Goal: Task Accomplishment & Management: Manage account settings

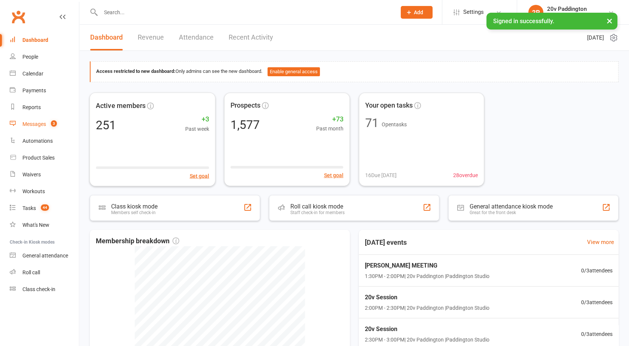
click at [43, 126] on div "Messages" at bounding box center [34, 124] width 24 height 6
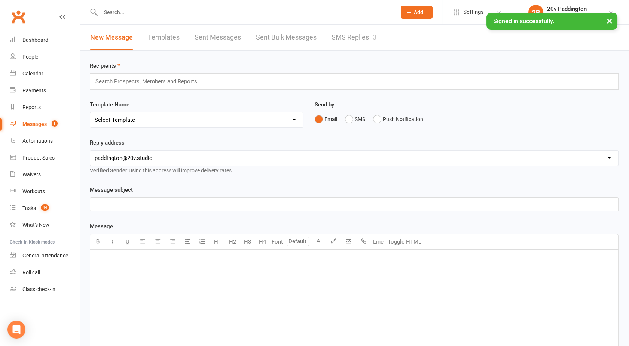
click at [352, 43] on link "SMS Replies 3" at bounding box center [353, 38] width 45 height 26
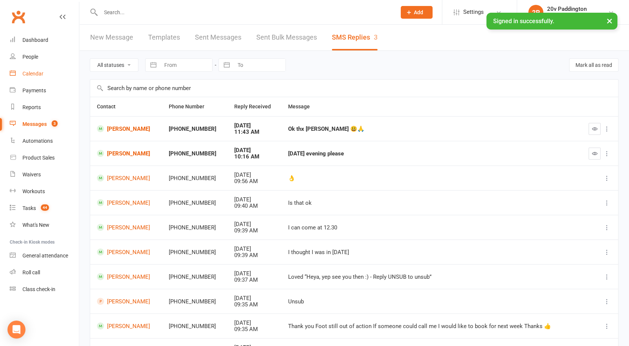
click at [42, 77] on link "Calendar" at bounding box center [44, 73] width 69 height 17
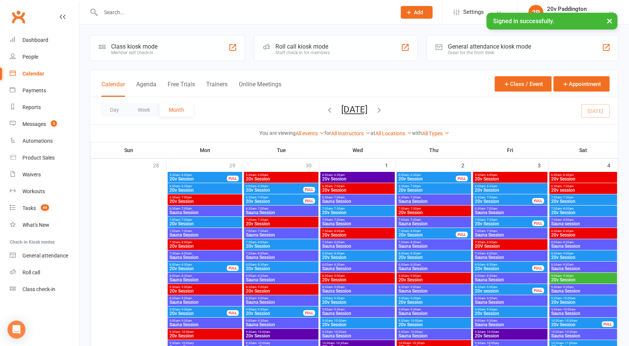
click at [147, 83] on button "Agenda" at bounding box center [146, 89] width 20 height 16
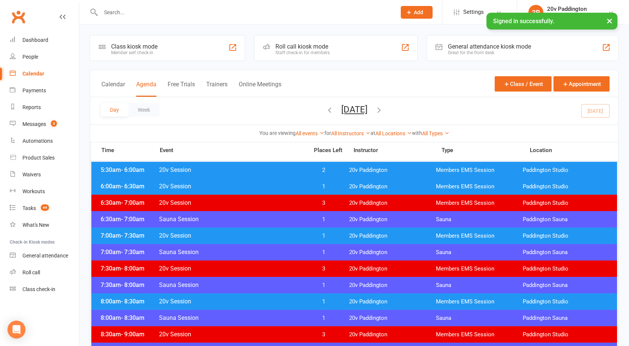
click at [349, 113] on button "[DATE]" at bounding box center [354, 109] width 26 height 10
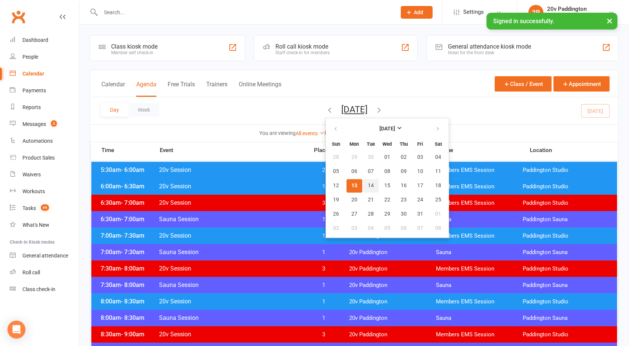
click at [368, 186] on span "14" at bounding box center [371, 186] width 6 height 6
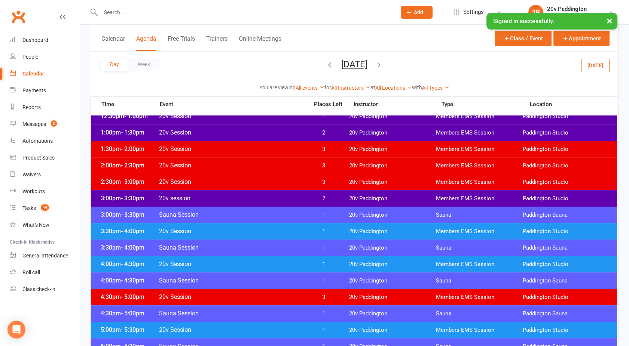
scroll to position [483, 0]
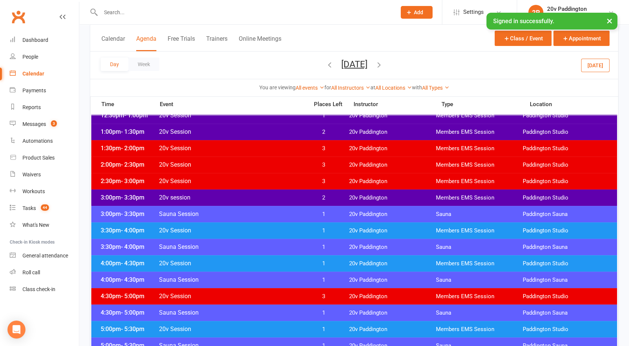
click at [244, 259] on div "4:00pm - 4:30pm 20v Session 1 20v Paddington Members EMS Session [GEOGRAPHIC_DA…" at bounding box center [354, 264] width 526 height 16
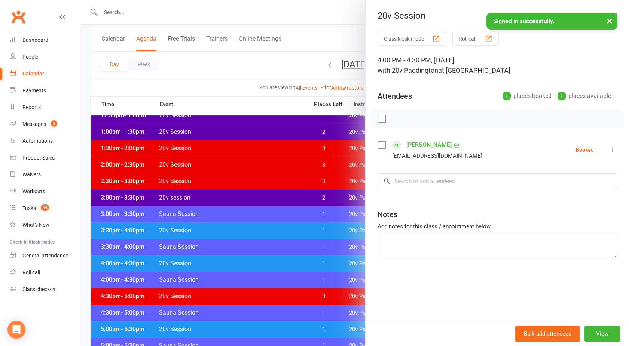
click at [609, 153] on icon at bounding box center [612, 149] width 7 height 7
click at [554, 179] on link "Remove" at bounding box center [576, 179] width 80 height 15
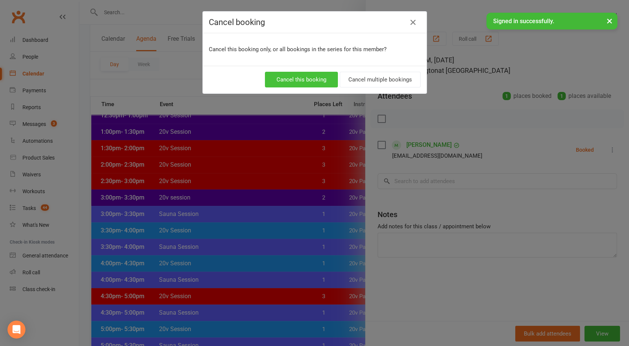
click at [314, 76] on button "Cancel this booking" at bounding box center [301, 80] width 73 height 16
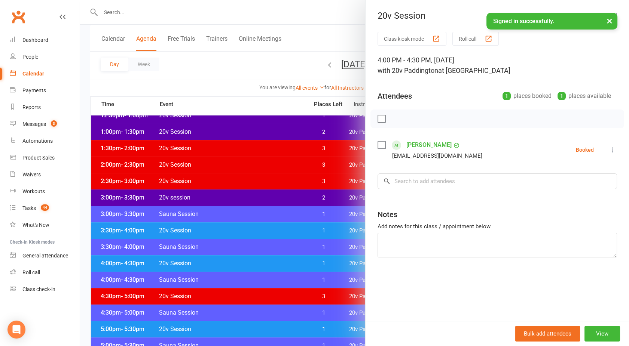
click at [271, 136] on div "Cancel booking Cancel this booking only, or all bookings in the series for this…" at bounding box center [314, 173] width 629 height 346
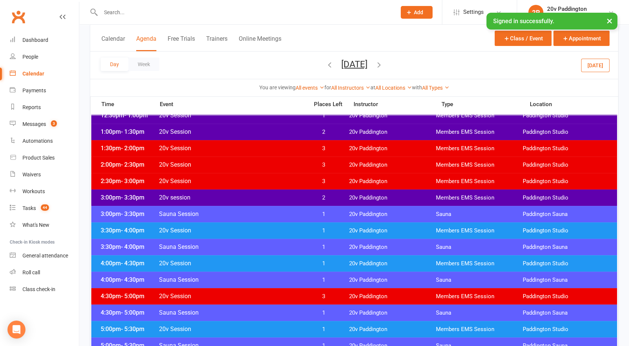
click at [235, 163] on span "20v Session" at bounding box center [232, 164] width 146 height 7
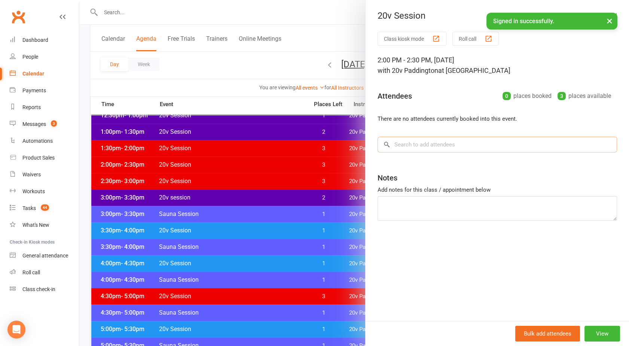
click at [408, 141] on input "search" at bounding box center [496, 145] width 239 height 16
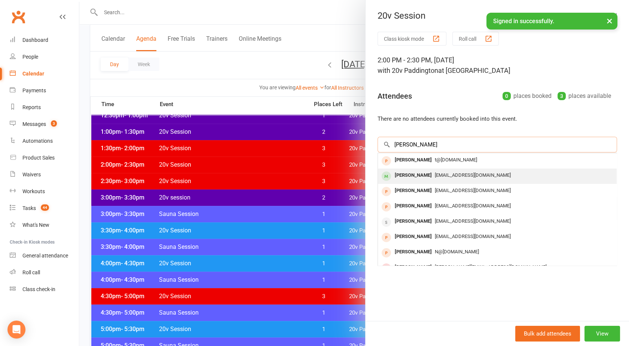
type input "[PERSON_NAME]"
click at [414, 173] on div "[PERSON_NAME]" at bounding box center [413, 175] width 43 height 11
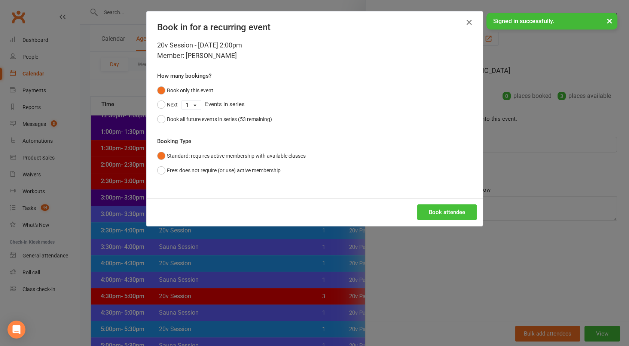
click at [435, 208] on button "Book attendee" at bounding box center [446, 213] width 59 height 16
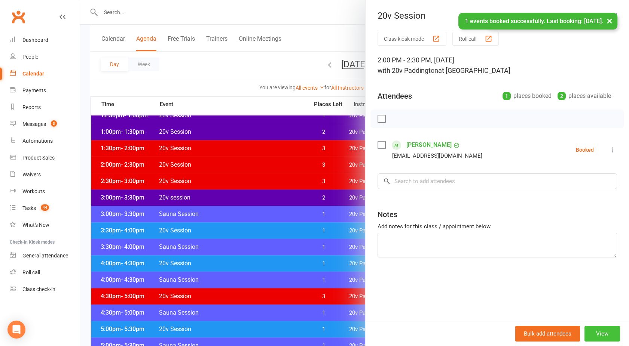
click at [596, 330] on button "View" at bounding box center [602, 334] width 36 height 16
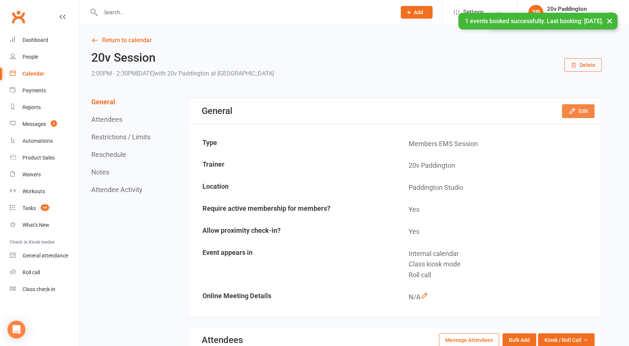
click at [573, 112] on icon "button" at bounding box center [571, 111] width 5 height 5
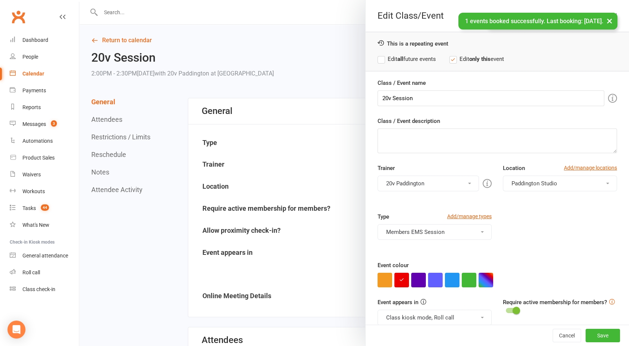
scroll to position [42, 0]
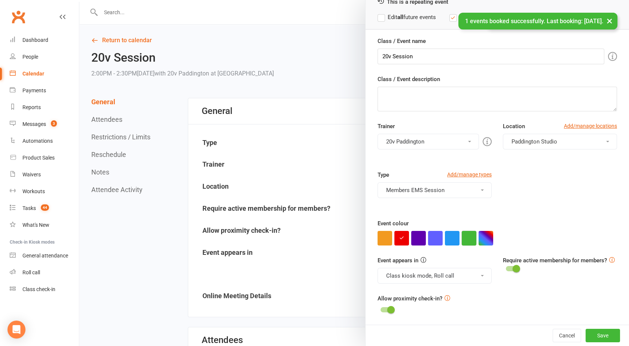
click at [464, 238] on button "button" at bounding box center [469, 238] width 15 height 15
click at [587, 332] on button "Save" at bounding box center [602, 335] width 34 height 13
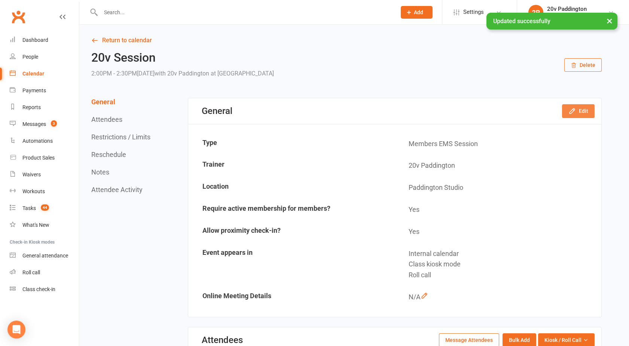
click at [580, 112] on button "Edit" at bounding box center [578, 110] width 33 height 13
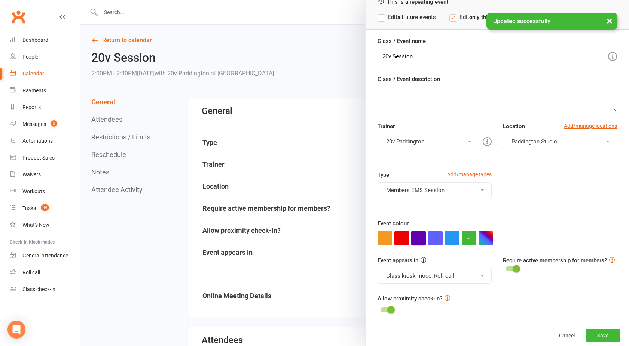
click at [412, 242] on button "button" at bounding box center [418, 238] width 15 height 15
click at [586, 338] on button "Save" at bounding box center [602, 335] width 34 height 13
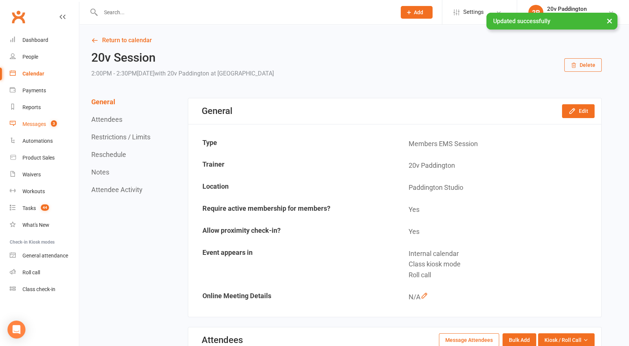
click at [43, 125] on div "Messages" at bounding box center [34, 124] width 24 height 6
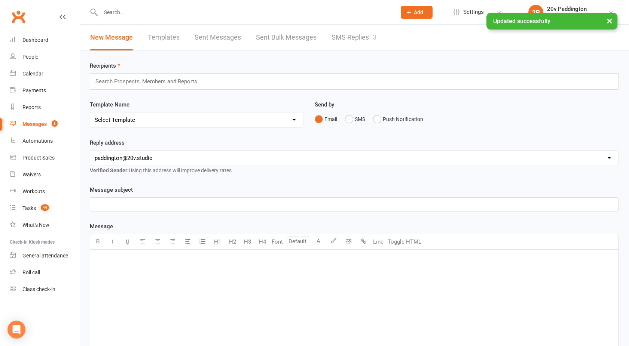
click at [354, 37] on link "SMS Replies 3" at bounding box center [353, 38] width 45 height 26
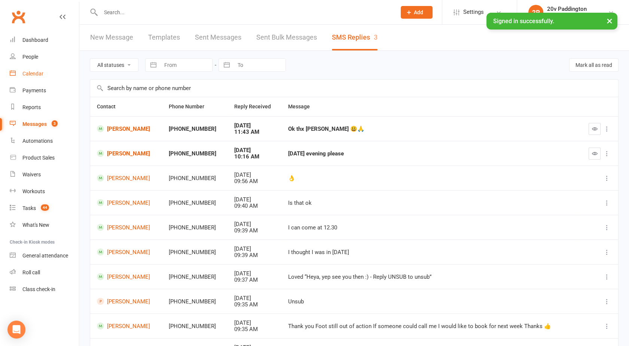
click at [31, 70] on link "Calendar" at bounding box center [44, 73] width 69 height 17
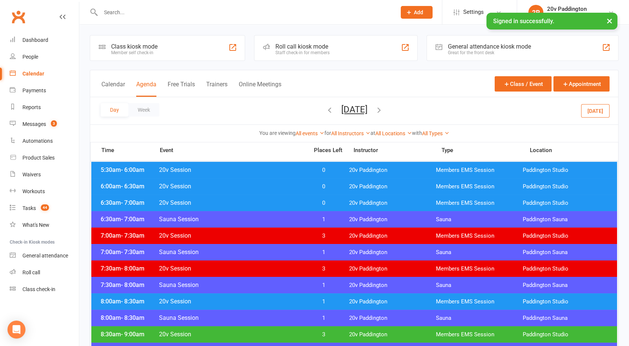
click at [354, 110] on button "[DATE]" at bounding box center [354, 109] width 26 height 10
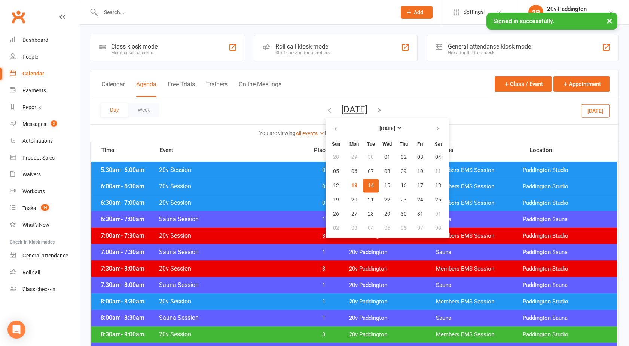
click at [368, 183] on span "14" at bounding box center [371, 186] width 6 height 6
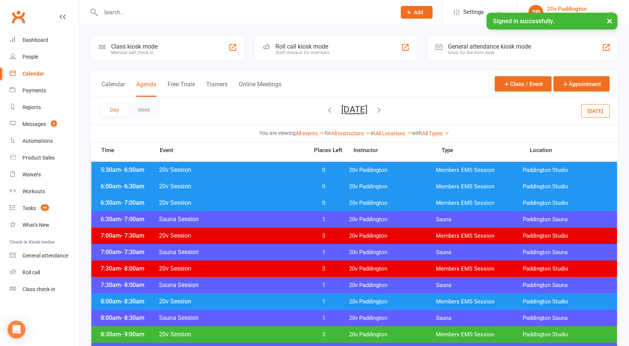
click at [557, 8] on div "20v Paddington" at bounding box center [567, 9] width 40 height 7
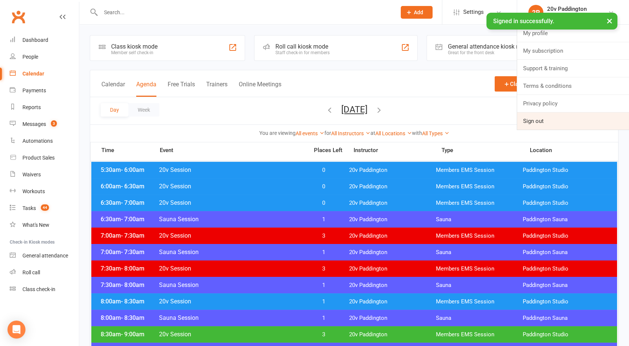
click at [543, 116] on link "Sign out" at bounding box center [573, 121] width 112 height 17
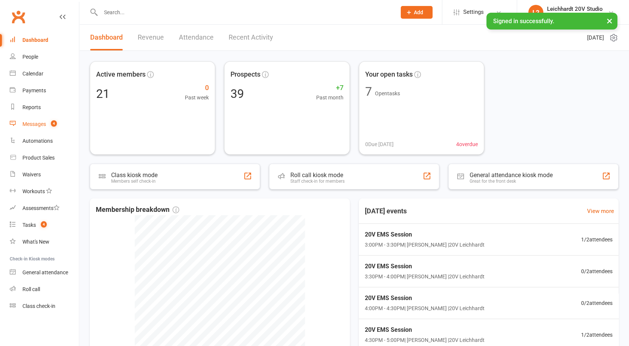
click at [39, 125] on div "Messages" at bounding box center [34, 124] width 24 height 6
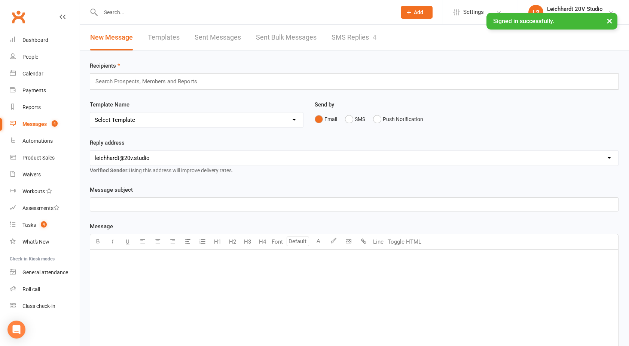
click at [354, 39] on link "SMS Replies 4" at bounding box center [353, 38] width 45 height 26
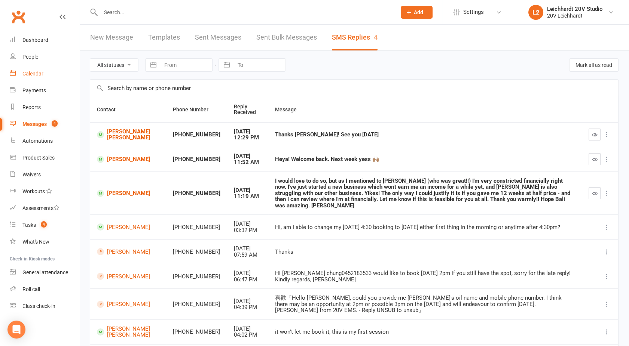
click at [31, 73] on div "Calendar" at bounding box center [32, 74] width 21 height 6
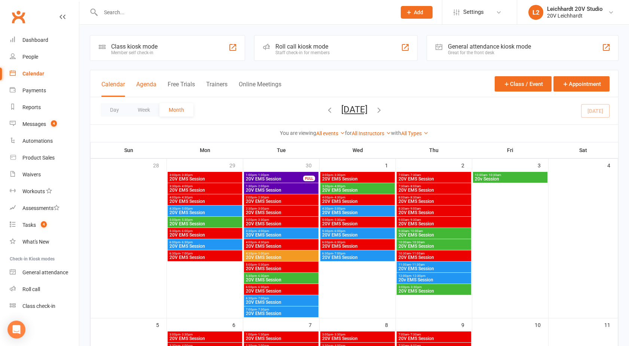
click at [146, 85] on button "Agenda" at bounding box center [146, 89] width 20 height 16
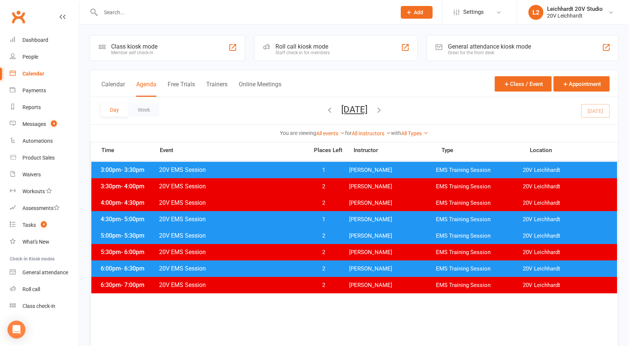
click at [204, 172] on span "20V EMS Session" at bounding box center [232, 169] width 146 height 7
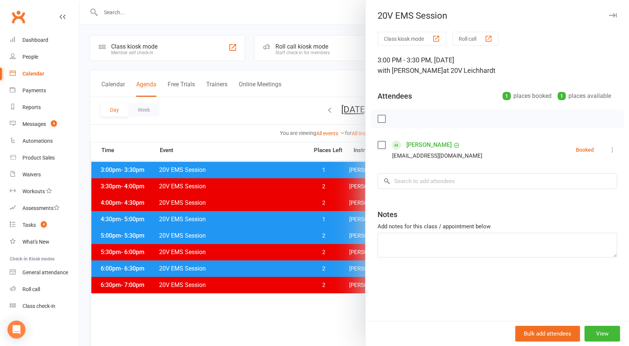
click at [299, 171] on div at bounding box center [354, 173] width 550 height 346
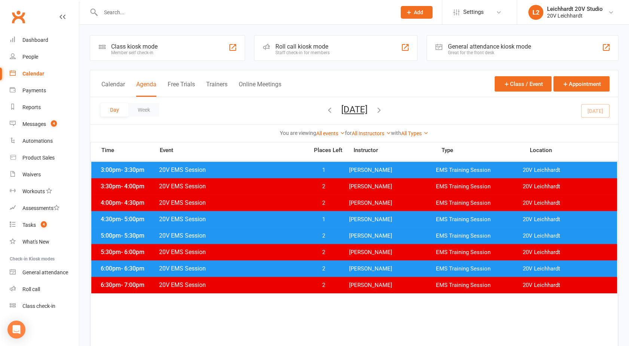
click at [299, 171] on span "20V EMS Session" at bounding box center [232, 169] width 146 height 7
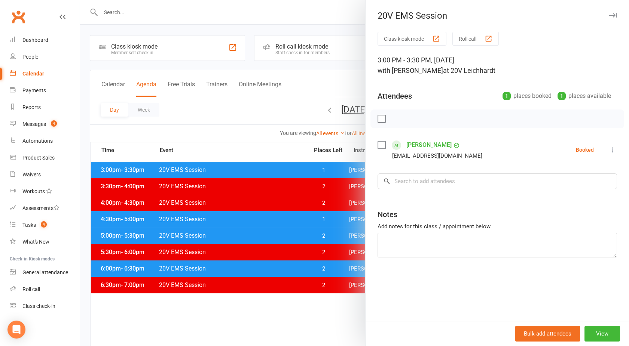
click at [299, 171] on div at bounding box center [354, 173] width 550 height 346
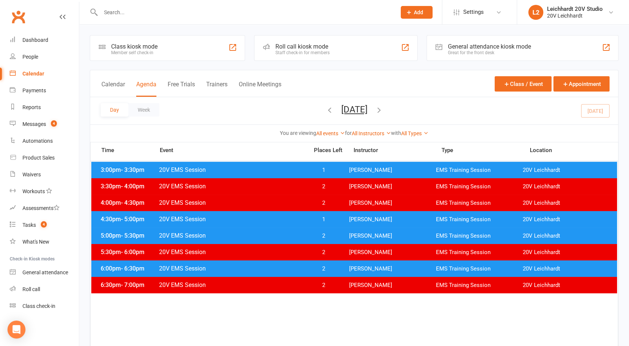
click at [294, 218] on span "20V EMS Session" at bounding box center [232, 219] width 146 height 7
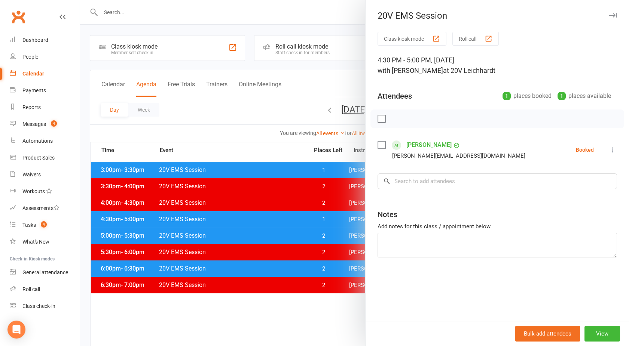
click at [294, 218] on div at bounding box center [354, 173] width 550 height 346
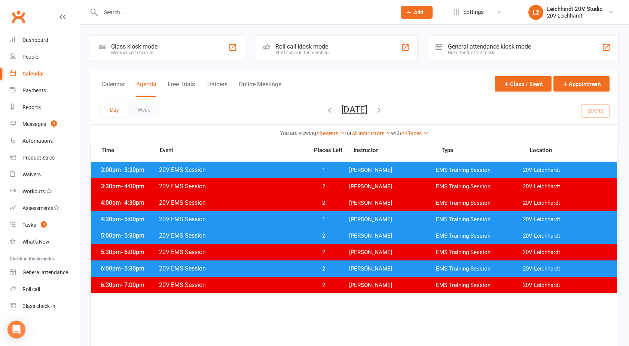
click at [276, 168] on span "20V EMS Session" at bounding box center [232, 169] width 146 height 7
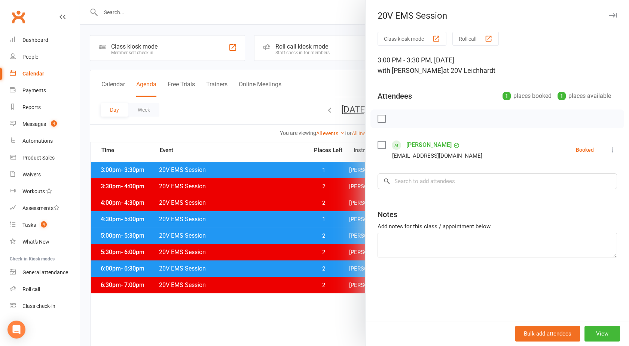
click at [418, 147] on link "Cole Burgess" at bounding box center [428, 145] width 45 height 12
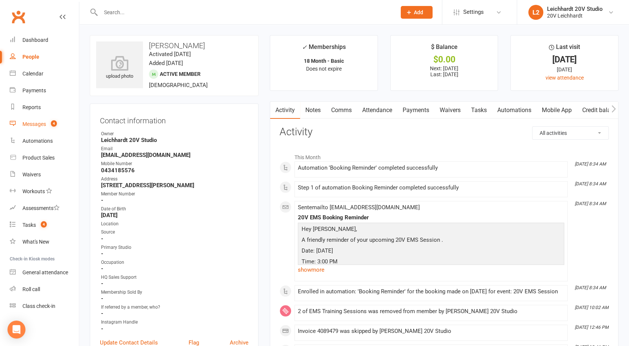
click at [32, 120] on link "Messages 4" at bounding box center [44, 124] width 69 height 17
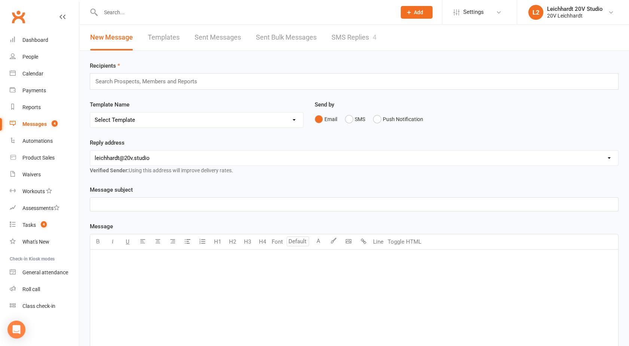
click at [366, 42] on link "SMS Replies 4" at bounding box center [353, 38] width 45 height 26
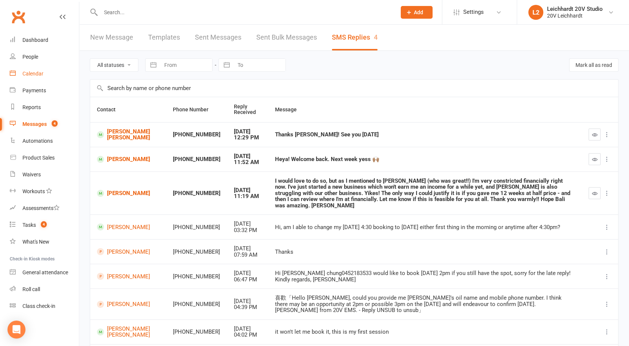
click at [37, 71] on div "Calendar" at bounding box center [32, 74] width 21 height 6
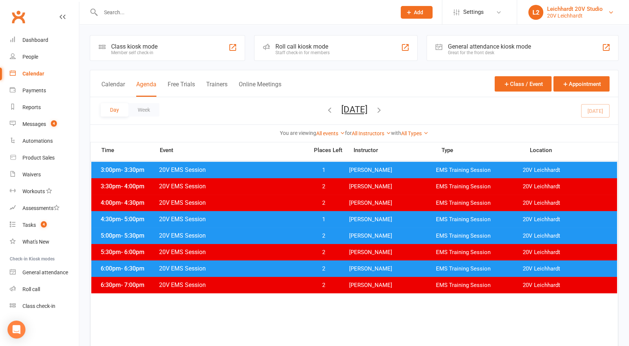
click at [565, 18] on div "20V Leichhardt" at bounding box center [575, 15] width 56 height 7
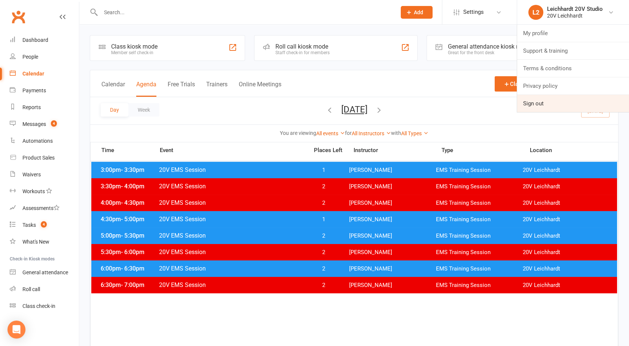
click at [537, 103] on link "Sign out" at bounding box center [573, 103] width 112 height 17
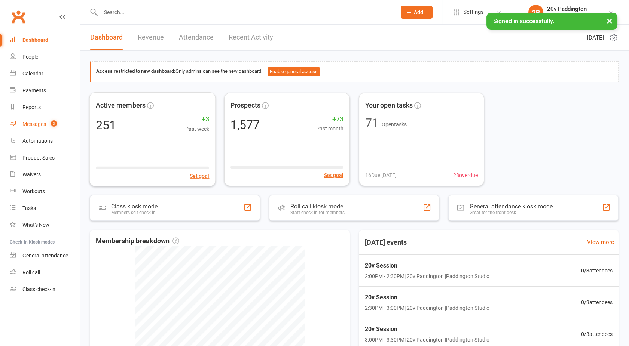
click at [49, 123] on count-badge "3" at bounding box center [52, 124] width 10 height 6
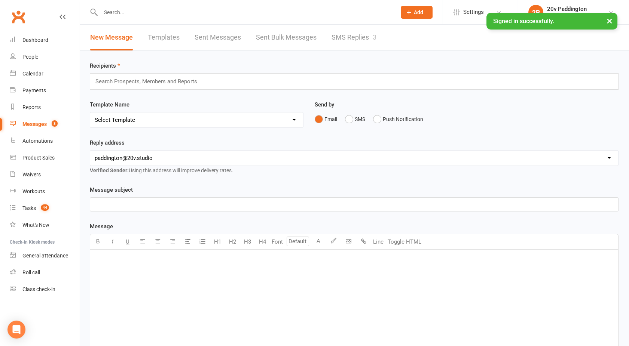
click at [370, 34] on link "SMS Replies 3" at bounding box center [353, 38] width 45 height 26
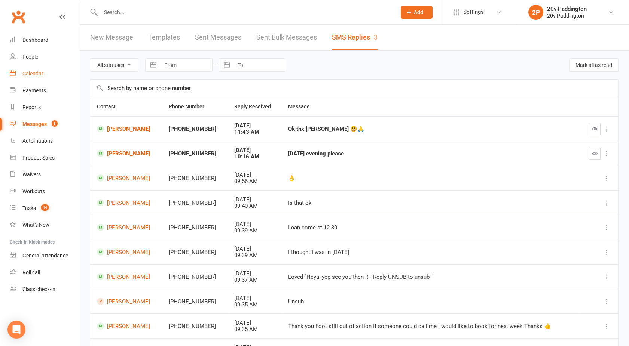
click at [33, 72] on div "Calendar" at bounding box center [32, 74] width 21 height 6
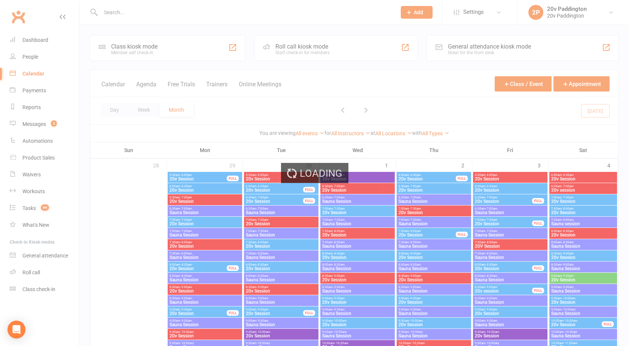
click at [149, 86] on div "Loading" at bounding box center [314, 173] width 629 height 346
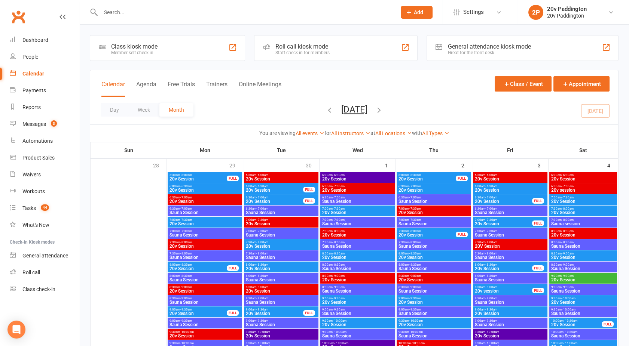
click at [149, 86] on button "Agenda" at bounding box center [146, 89] width 20 height 16
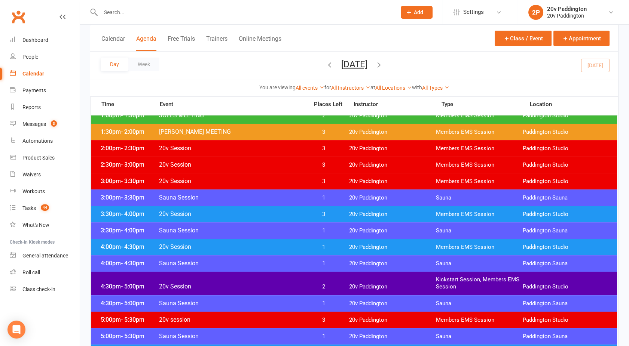
scroll to position [500, 0]
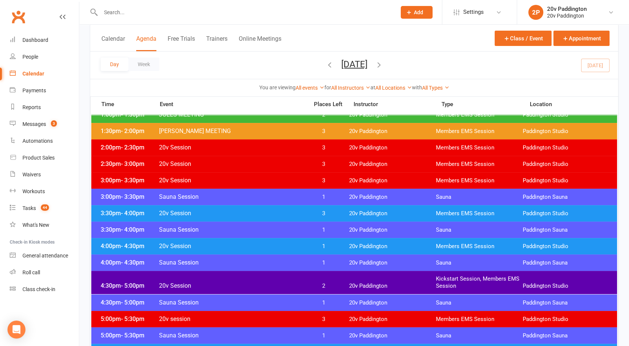
click at [212, 215] on span "20v Session" at bounding box center [232, 213] width 146 height 7
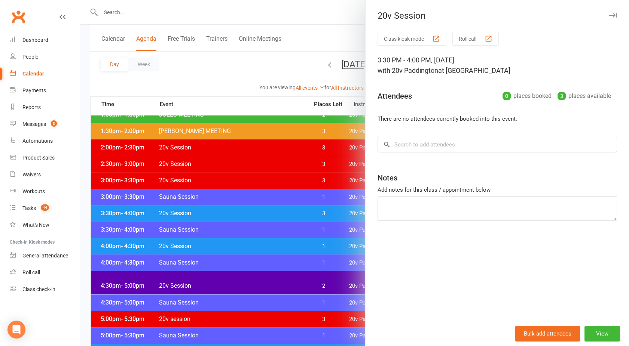
click at [212, 215] on div at bounding box center [354, 173] width 550 height 346
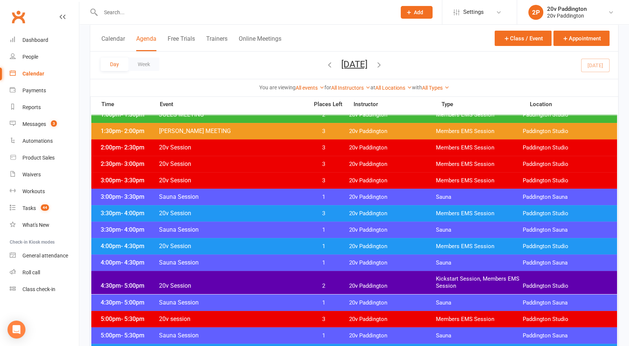
click at [224, 247] on span "20v Session" at bounding box center [232, 246] width 146 height 7
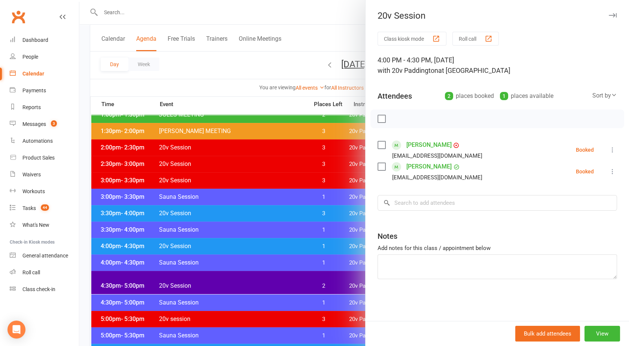
click at [224, 247] on div at bounding box center [354, 173] width 550 height 346
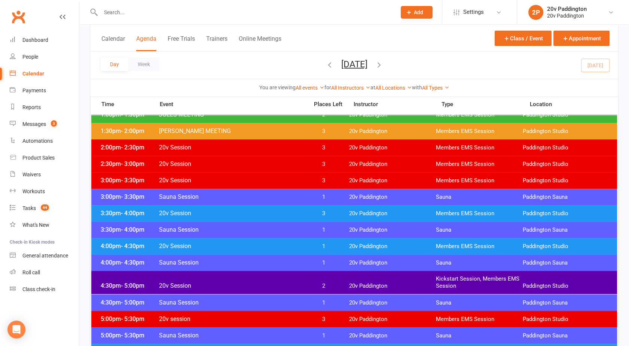
click at [230, 283] on span "20v Session" at bounding box center [232, 285] width 146 height 7
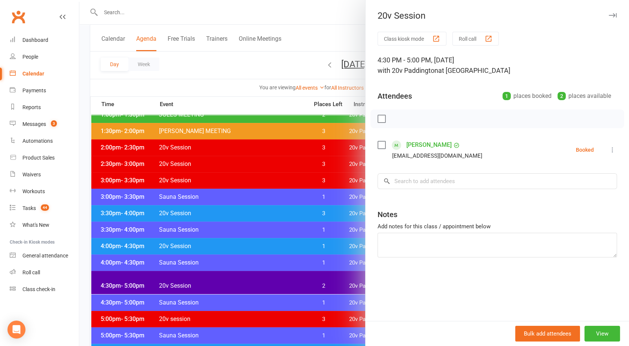
click at [230, 283] on div at bounding box center [354, 173] width 550 height 346
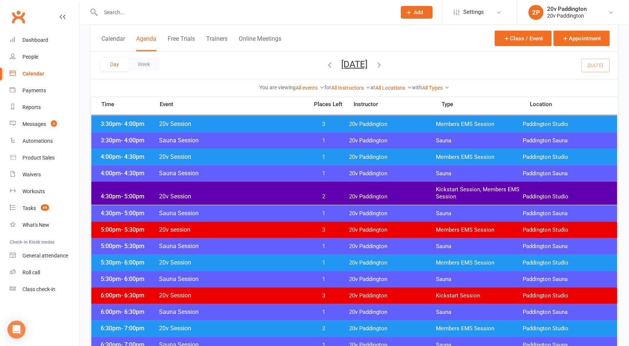
scroll to position [590, 0]
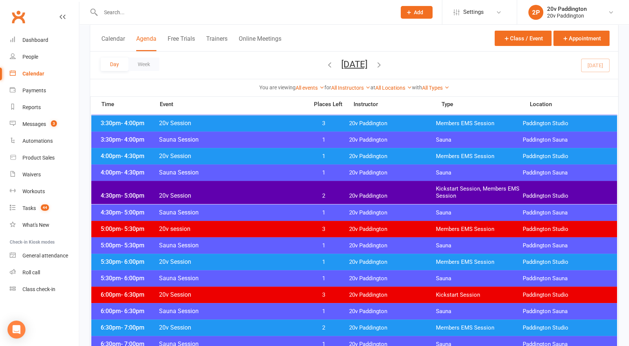
click at [236, 261] on span "20v Session" at bounding box center [232, 262] width 146 height 7
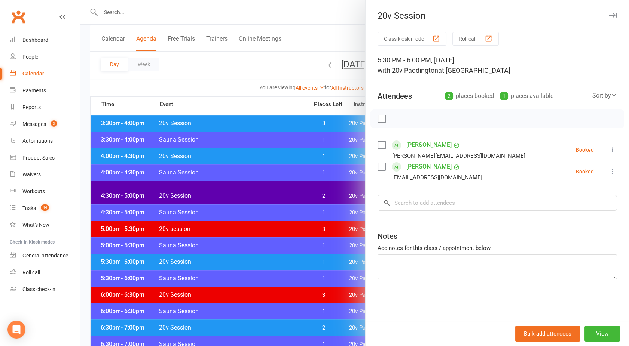
click at [236, 261] on div at bounding box center [354, 173] width 550 height 346
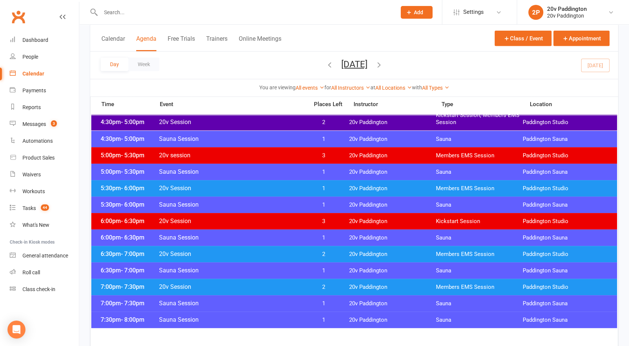
scroll to position [669, 0]
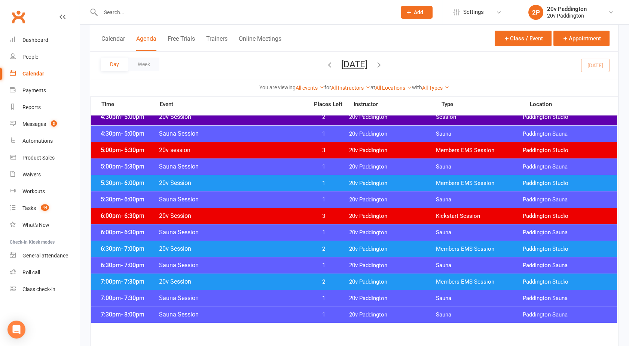
click at [224, 251] on span "20v Session" at bounding box center [232, 248] width 146 height 7
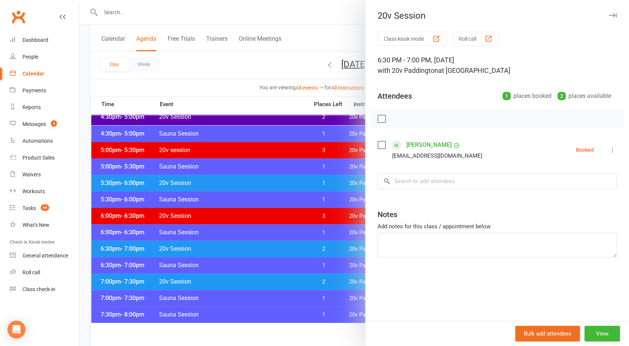
click at [224, 251] on div at bounding box center [354, 173] width 550 height 346
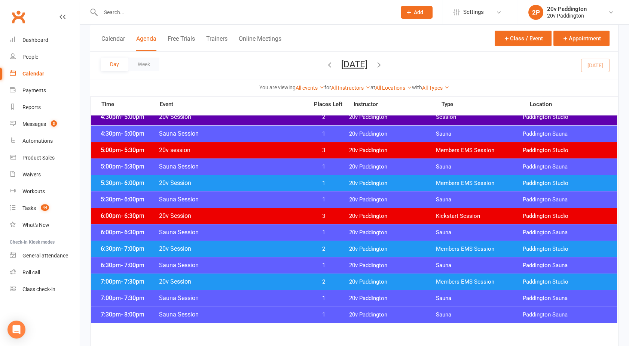
click at [230, 284] on span "20v Session" at bounding box center [232, 281] width 146 height 7
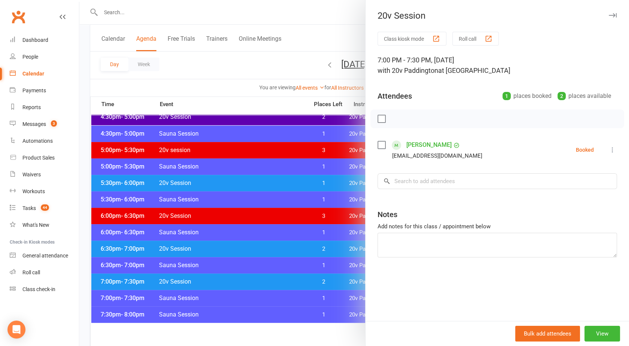
click at [230, 284] on div at bounding box center [354, 173] width 550 height 346
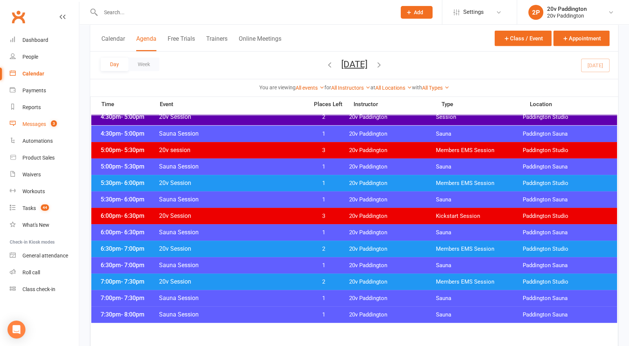
click at [27, 128] on link "Messages 3" at bounding box center [44, 124] width 69 height 17
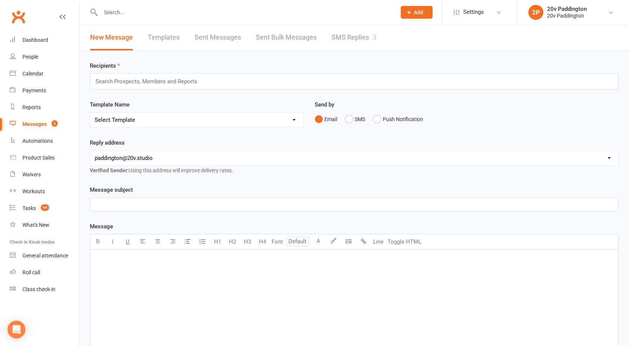
click at [368, 37] on link "SMS Replies 3" at bounding box center [353, 38] width 45 height 26
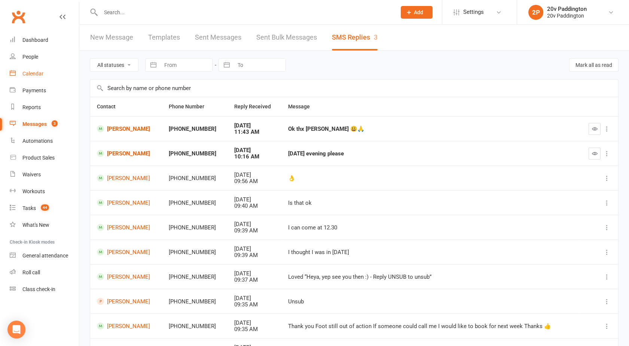
click at [34, 79] on link "Calendar" at bounding box center [44, 73] width 69 height 17
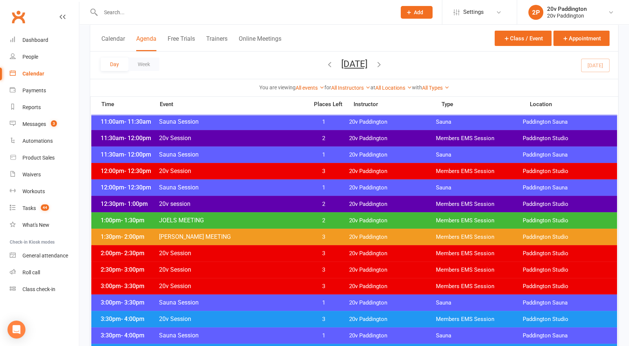
scroll to position [395, 0]
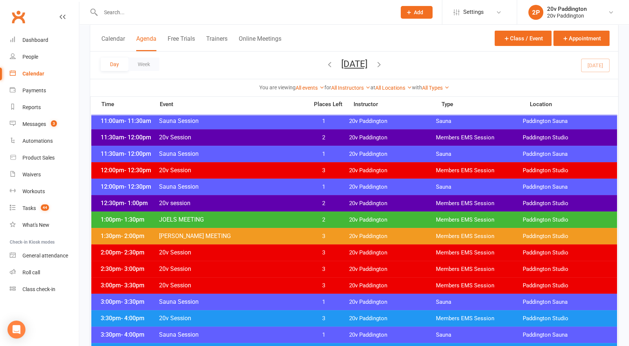
click at [383, 61] on icon "button" at bounding box center [379, 64] width 8 height 8
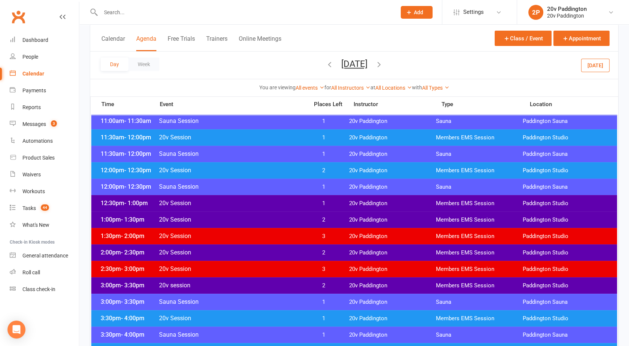
click at [383, 65] on icon "button" at bounding box center [379, 64] width 8 height 8
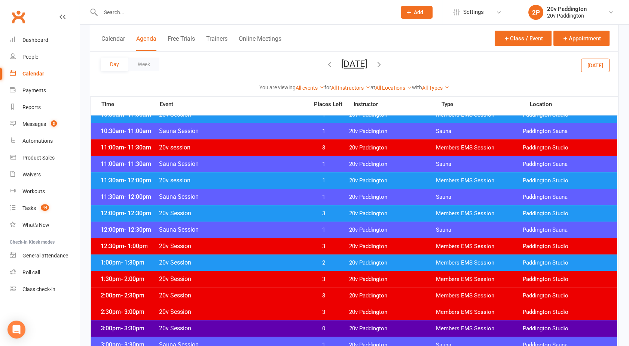
scroll to position [336, 0]
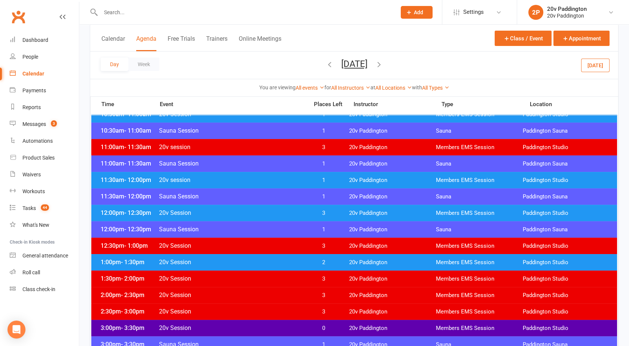
click at [249, 208] on div "12:00pm - 12:30pm 20v Session 3 20v Paddington Members EMS Session Paddington S…" at bounding box center [354, 213] width 526 height 16
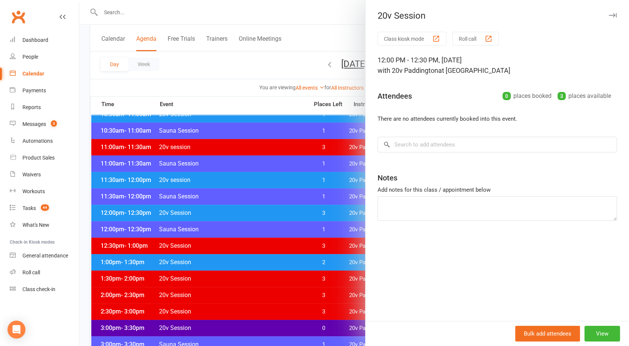
click at [249, 208] on div at bounding box center [354, 173] width 550 height 346
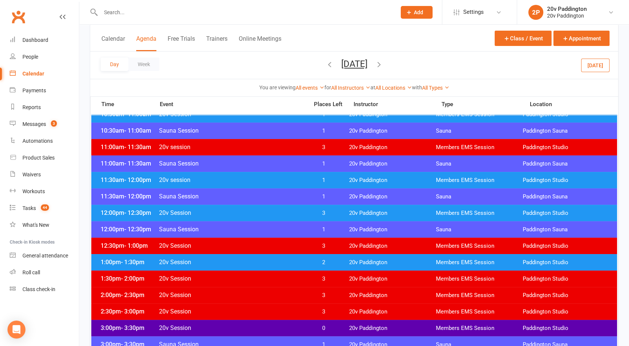
click at [256, 259] on span "20v Session" at bounding box center [232, 262] width 146 height 7
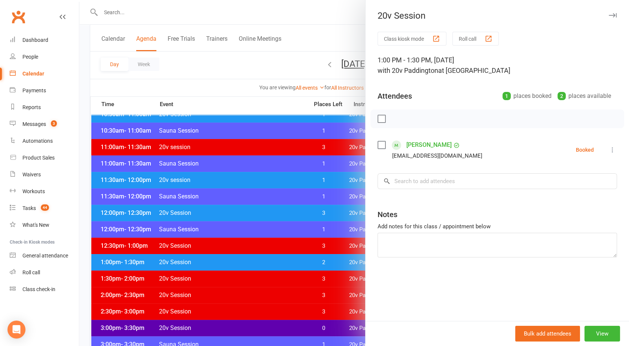
click at [256, 259] on div at bounding box center [354, 173] width 550 height 346
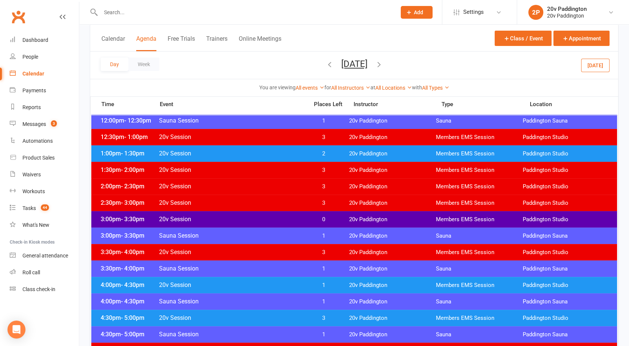
scroll to position [444, 0]
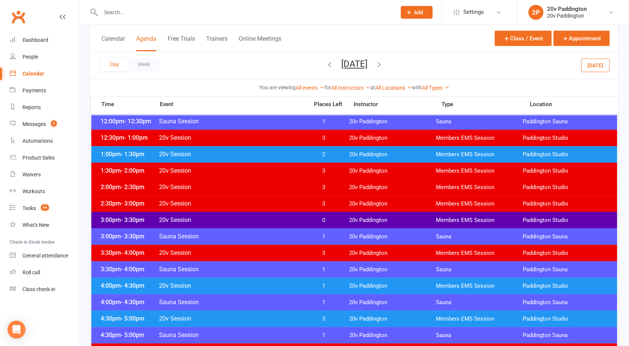
click at [226, 154] on span "20v Session" at bounding box center [232, 154] width 146 height 7
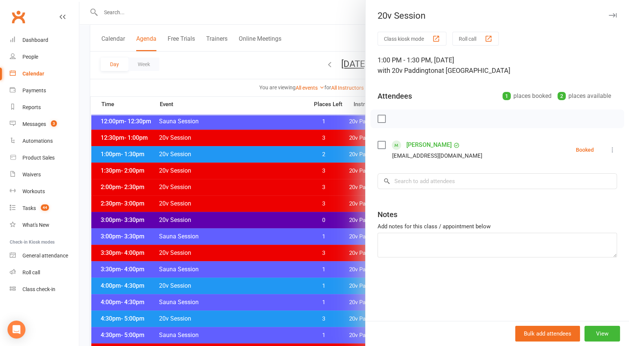
click at [416, 144] on link "Elio Pakri" at bounding box center [428, 145] width 45 height 12
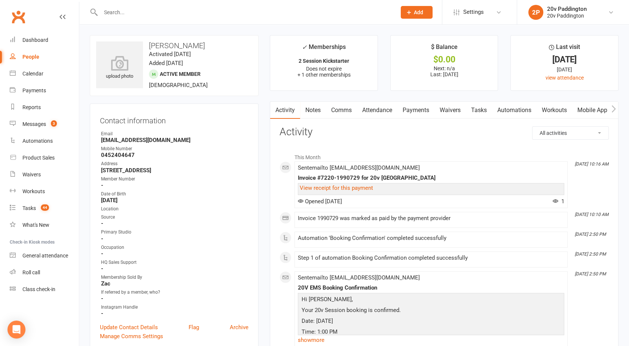
click at [423, 113] on link "Payments" at bounding box center [415, 110] width 37 height 17
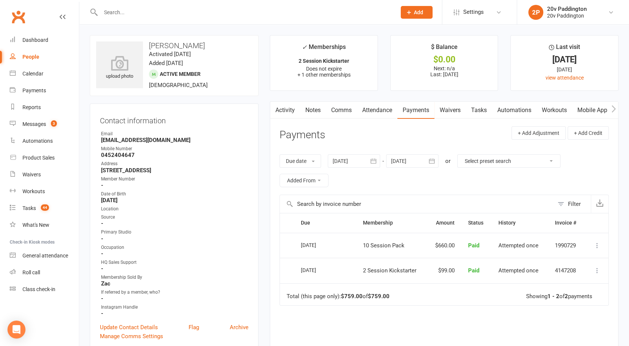
click at [284, 109] on link "Activity" at bounding box center [285, 110] width 30 height 17
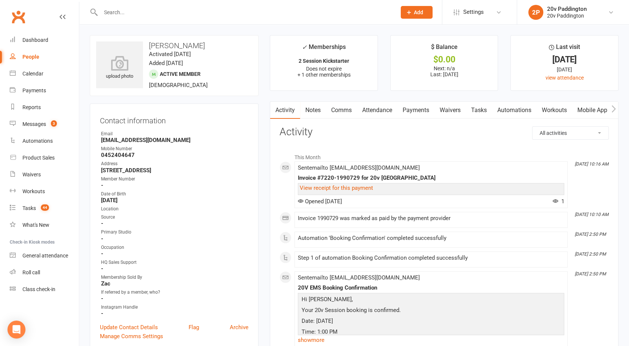
click at [416, 108] on link "Payments" at bounding box center [415, 110] width 37 height 17
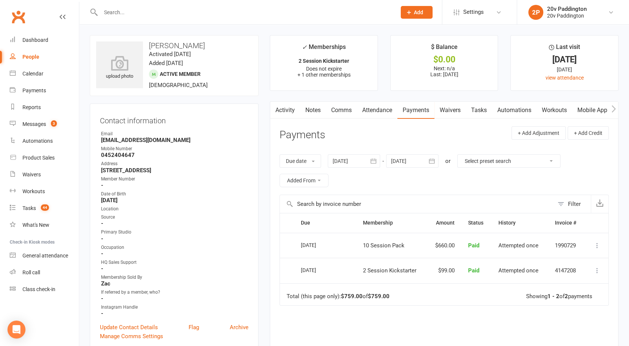
click at [373, 110] on link "Attendance" at bounding box center [377, 110] width 40 height 17
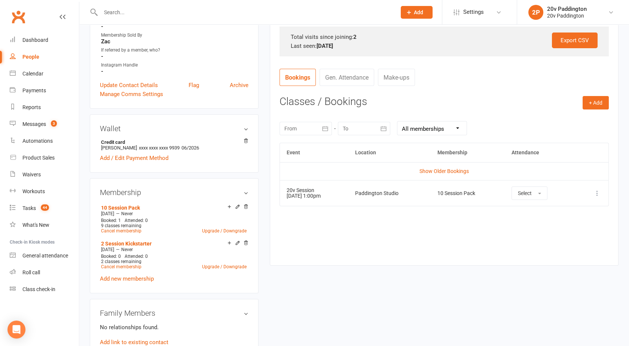
scroll to position [253, 0]
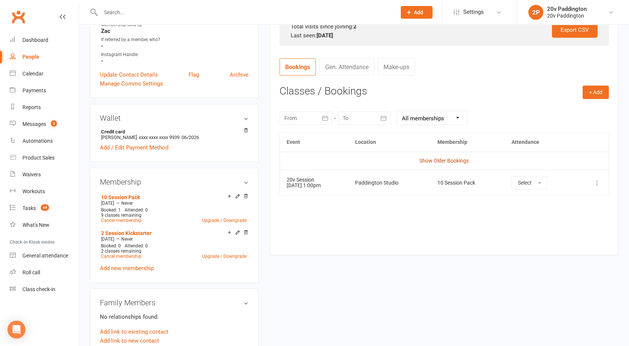
click at [440, 159] on link "Show Older Bookings" at bounding box center [443, 161] width 49 height 6
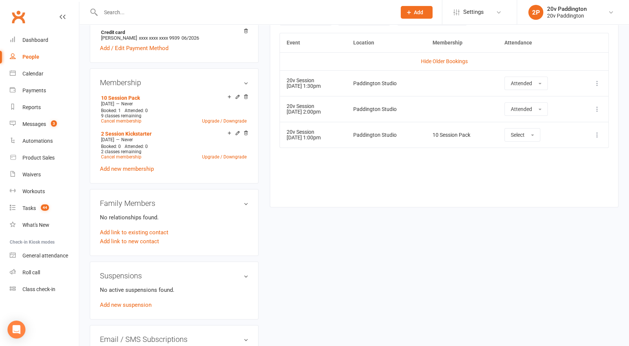
scroll to position [367, 0]
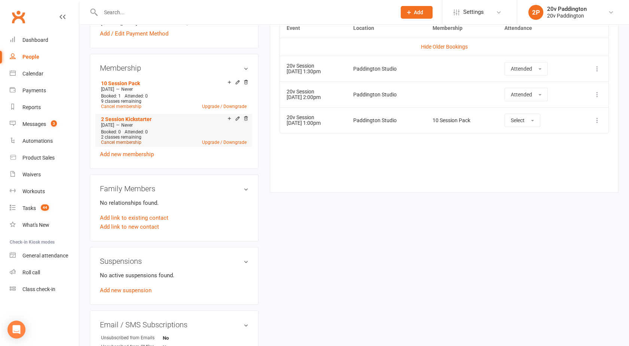
click at [119, 141] on link "Cancel membership" at bounding box center [121, 142] width 40 height 5
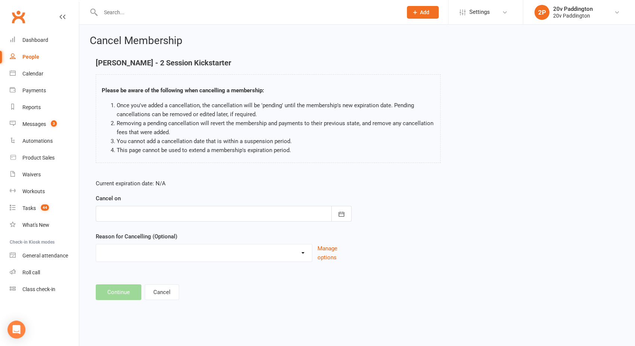
click at [127, 207] on div at bounding box center [224, 214] width 256 height 16
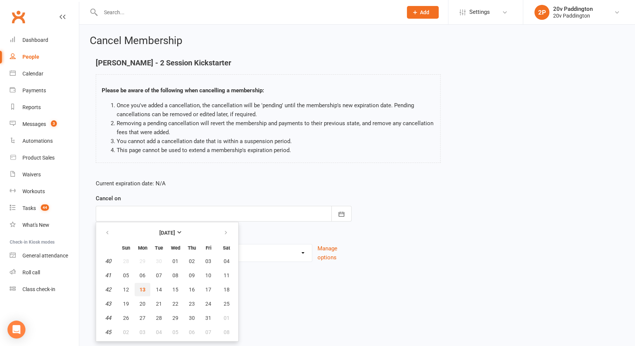
click at [142, 290] on span "13" at bounding box center [143, 290] width 6 height 6
type input "13 Oct 2025"
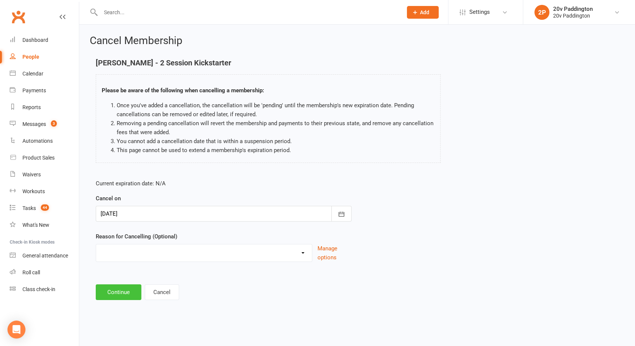
click at [124, 291] on button "Continue" at bounding box center [119, 293] width 46 height 16
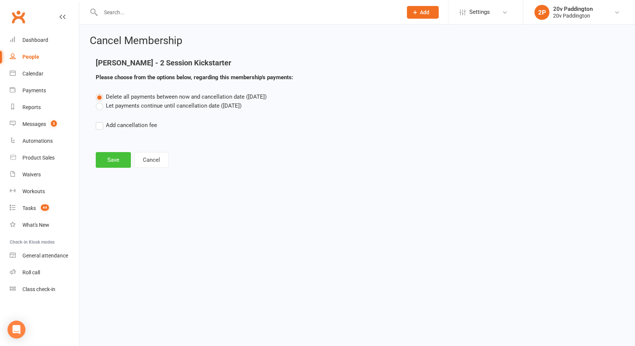
click at [110, 156] on button "Save" at bounding box center [113, 160] width 35 height 16
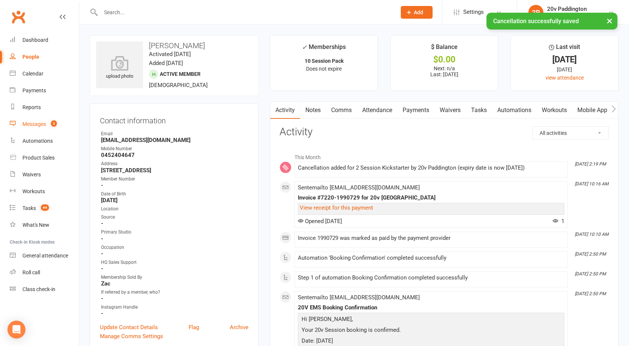
click at [30, 121] on div "Messages" at bounding box center [34, 124] width 24 height 6
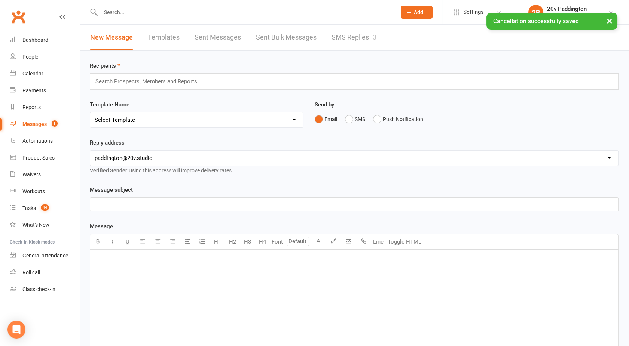
click at [353, 37] on link "SMS Replies 3" at bounding box center [353, 38] width 45 height 26
